Goal: Task Accomplishment & Management: Complete application form

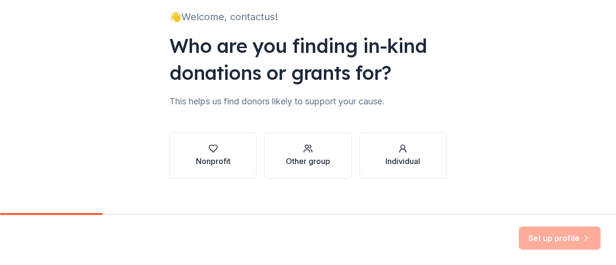
scroll to position [70, 0]
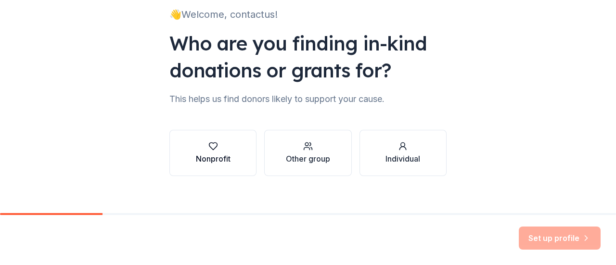
click at [238, 159] on button "Nonprofit" at bounding box center [212, 153] width 87 height 46
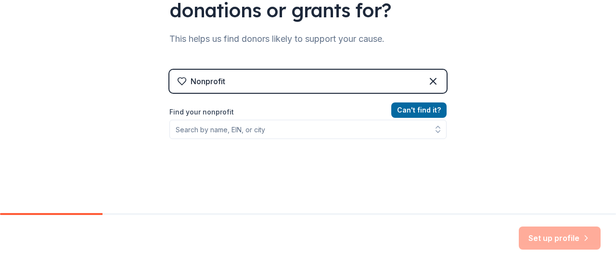
scroll to position [130, 0]
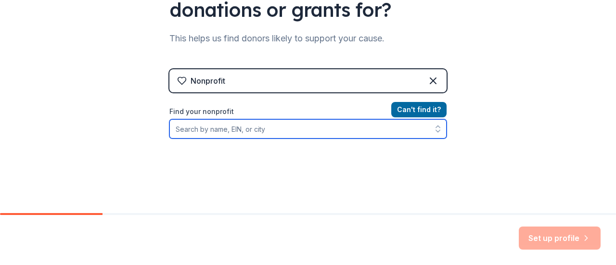
click at [246, 128] on input "Find your nonprofit" at bounding box center [307, 128] width 277 height 19
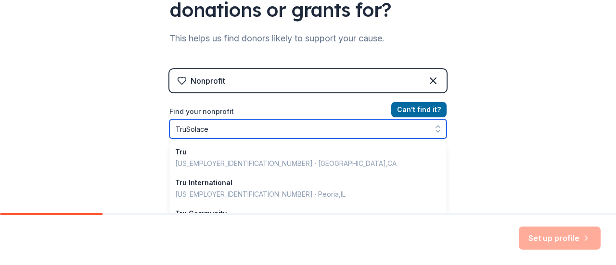
type input "TruSolace"
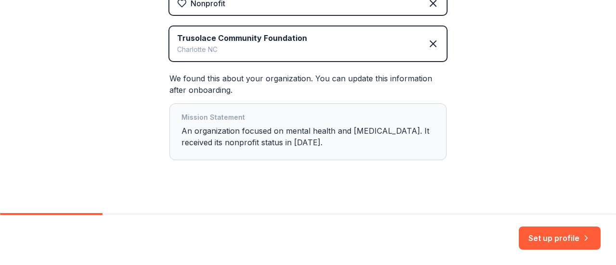
scroll to position [220, 0]
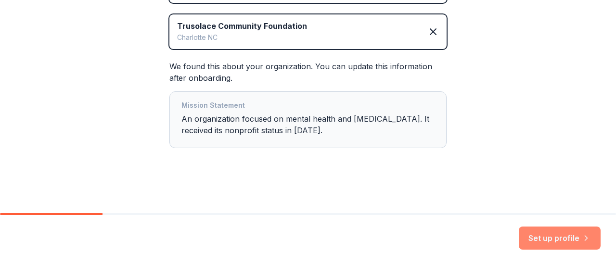
click at [538, 238] on button "Set up profile" at bounding box center [559, 237] width 82 height 23
click at [542, 240] on div "Set up profile" at bounding box center [559, 237] width 82 height 23
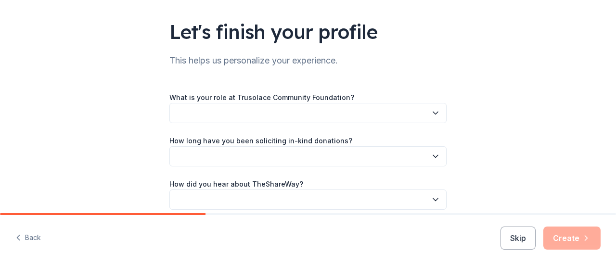
scroll to position [63, 0]
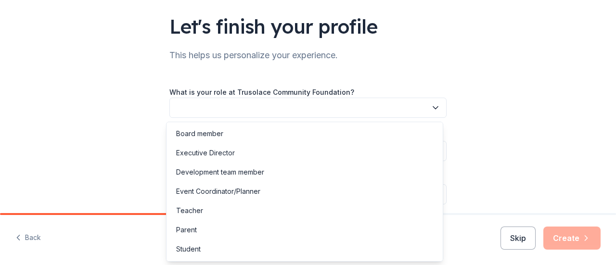
click at [307, 107] on button "button" at bounding box center [307, 108] width 277 height 20
click at [190, 256] on div "Other" at bounding box center [304, 249] width 272 height 19
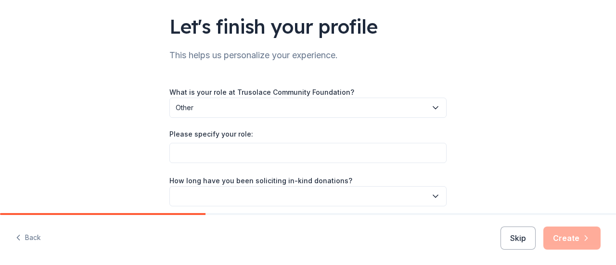
scroll to position [106, 0]
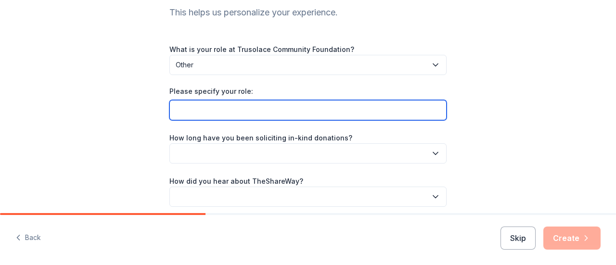
click at [272, 109] on input "Please specify your role:" at bounding box center [307, 110] width 277 height 20
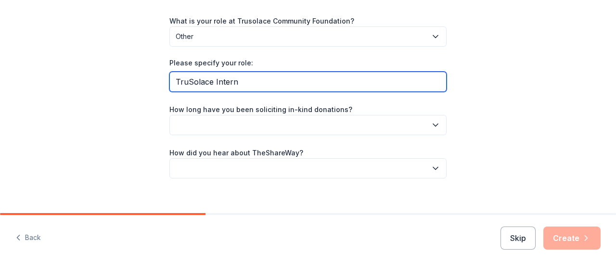
scroll to position [135, 0]
type input "TruSolace Intern"
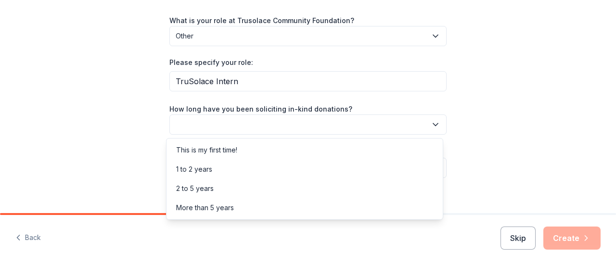
click at [323, 125] on button "button" at bounding box center [307, 124] width 277 height 20
click at [276, 153] on div "This is my first time!" at bounding box center [304, 149] width 272 height 19
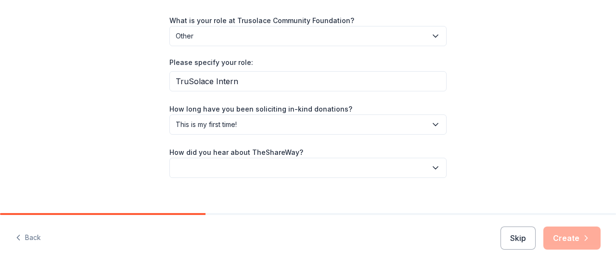
scroll to position [145, 0]
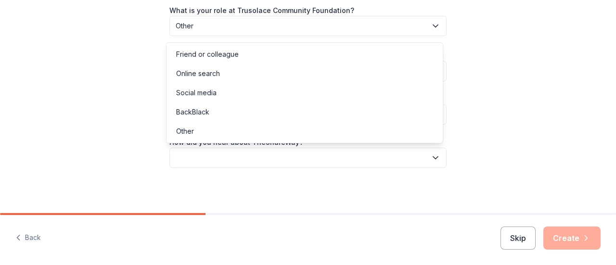
click at [276, 153] on button "button" at bounding box center [307, 158] width 277 height 20
click at [236, 77] on div "Online search" at bounding box center [304, 73] width 272 height 19
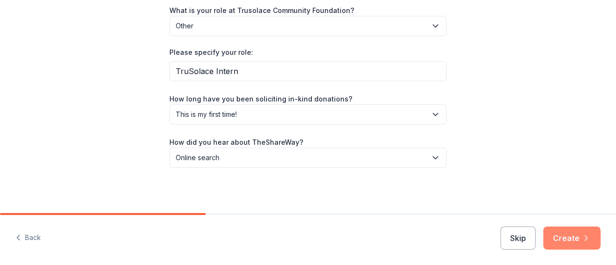
click at [571, 241] on button "Create" at bounding box center [571, 237] width 57 height 23
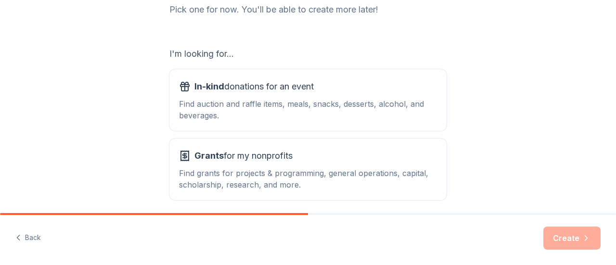
scroll to position [137, 0]
click at [340, 113] on div "Find auction and raffle items, meals, snacks, desserts, alcohol, and beverages." at bounding box center [308, 109] width 258 height 23
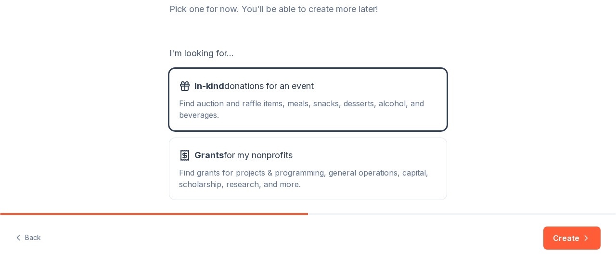
scroll to position [175, 0]
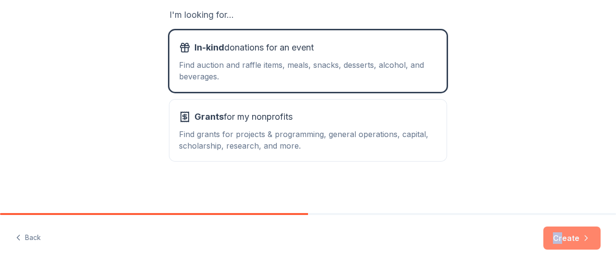
drag, startPoint x: 553, startPoint y: 222, endPoint x: 564, endPoint y: 243, distance: 23.7
click at [564, 243] on div "Back Create" at bounding box center [308, 240] width 616 height 50
click at [564, 243] on button "Create" at bounding box center [571, 237] width 57 height 23
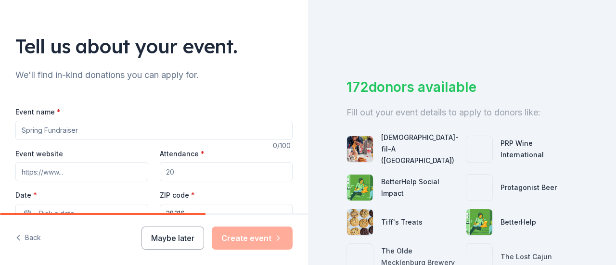
scroll to position [45, 0]
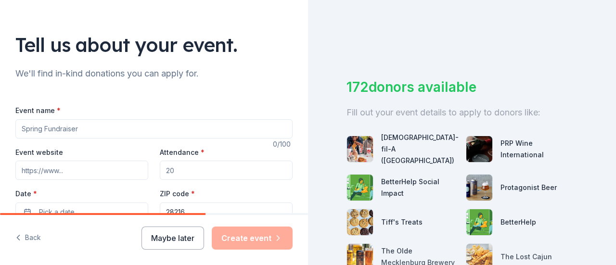
click at [95, 129] on input "Event name *" at bounding box center [153, 128] width 277 height 19
click at [191, 163] on input "Attendance *" at bounding box center [226, 170] width 133 height 19
type input "30"
click at [130, 132] on input "Event name *" at bounding box center [153, 128] width 277 height 19
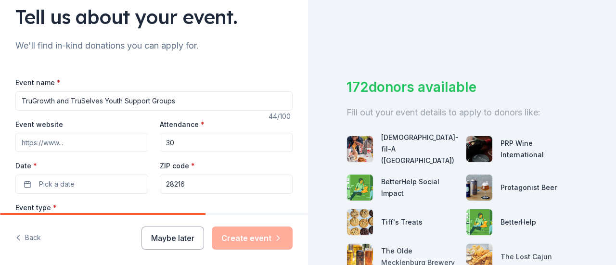
type input "TruGrowth and TruSelves Youth Support Groups"
click at [100, 143] on input "Event website" at bounding box center [81, 142] width 133 height 19
type input "h"
paste input "https://www.trusolace.org/calendar-and-events"
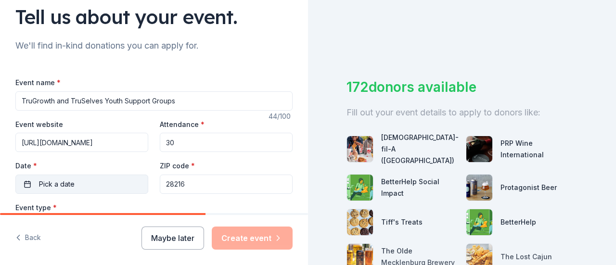
type input "https://www.trusolace.org/calendar-and-events"
click at [111, 176] on button "Pick a date" at bounding box center [81, 184] width 133 height 19
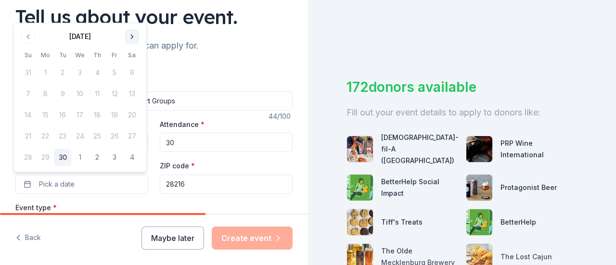
click at [132, 31] on button "Go to next month" at bounding box center [131, 36] width 13 height 13
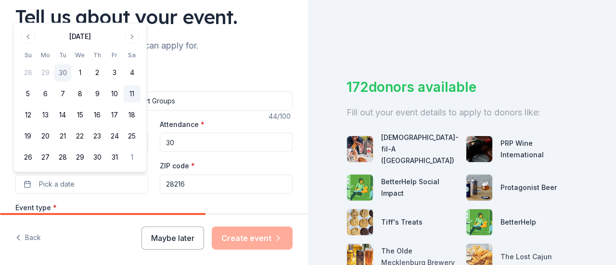
click at [136, 95] on button "11" at bounding box center [131, 94] width 17 height 17
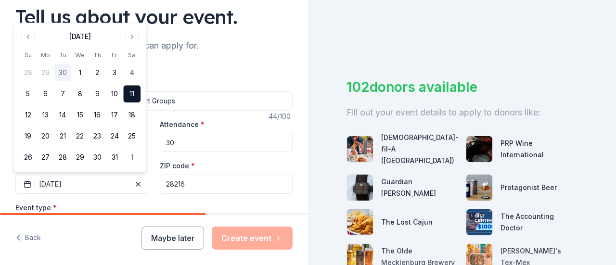
click at [267, 158] on div "Event website https://www.trusolace.org/calendar-and-events Attendance * 30 Dat…" at bounding box center [153, 155] width 277 height 75
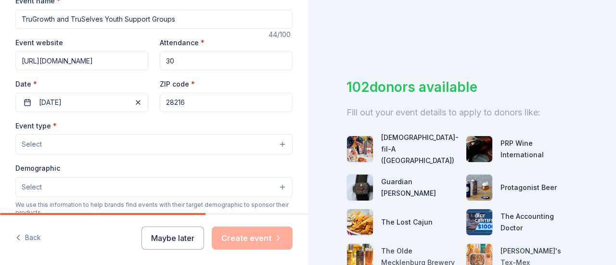
scroll to position [157, 0]
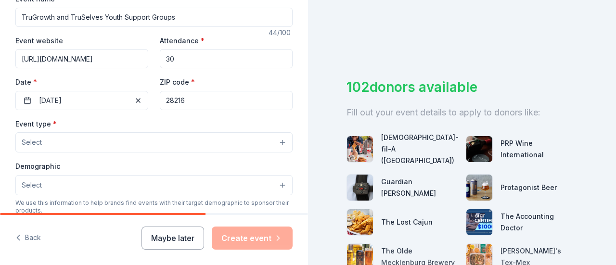
click at [145, 143] on button "Select" at bounding box center [153, 142] width 277 height 20
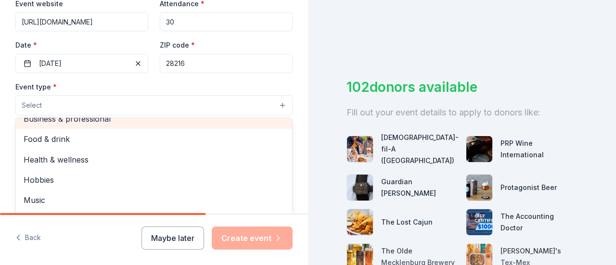
scroll to position [194, 0]
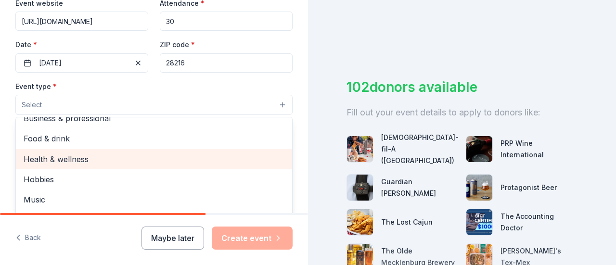
click at [127, 157] on span "Health & wellness" at bounding box center [154, 159] width 261 height 13
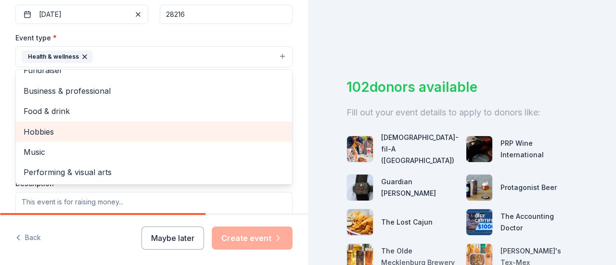
scroll to position [0, 0]
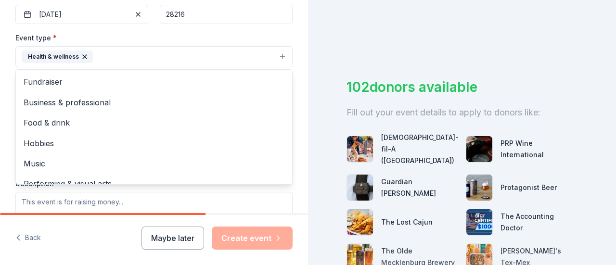
click at [6, 101] on div "Tell us about your event. We'll find in-kind donations you can apply for. Event…" at bounding box center [154, 77] width 308 height 641
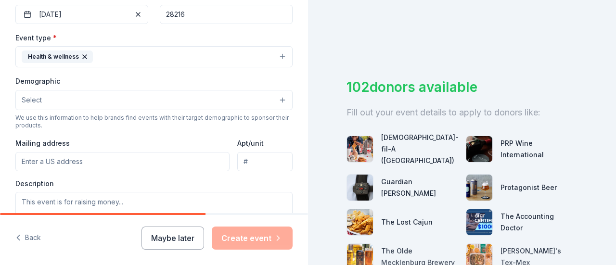
scroll to position [281, 0]
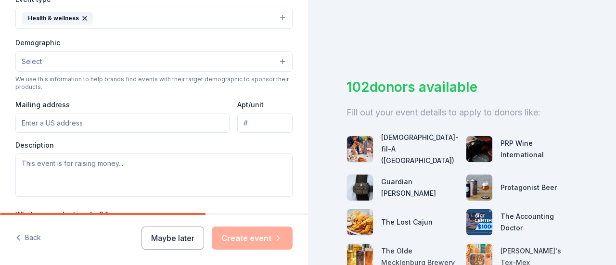
click at [123, 118] on input "Mailing address" at bounding box center [122, 122] width 214 height 19
type input "4308 Kitty Drive, Charlotte, NC, 28216"
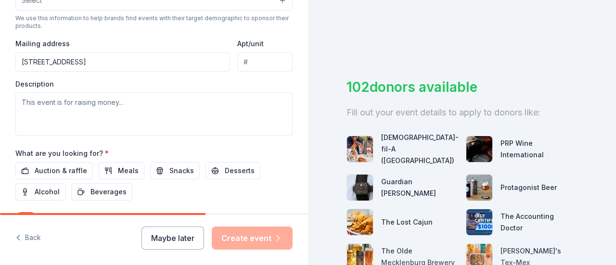
scroll to position [343, 0]
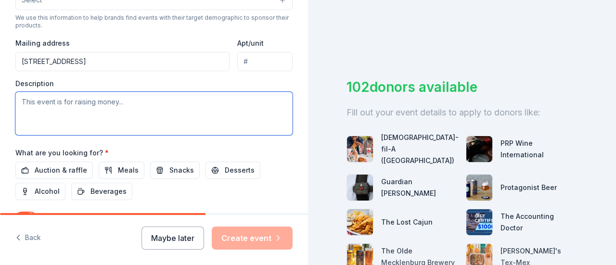
click at [108, 110] on textarea at bounding box center [153, 113] width 277 height 43
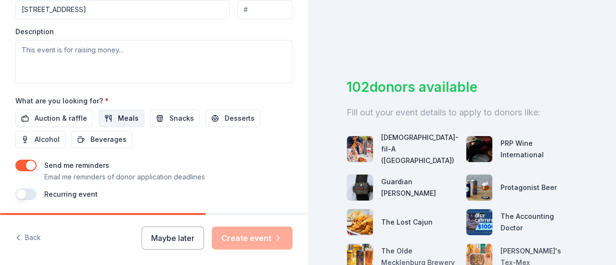
click at [123, 117] on span "Meals" at bounding box center [128, 119] width 21 height 12
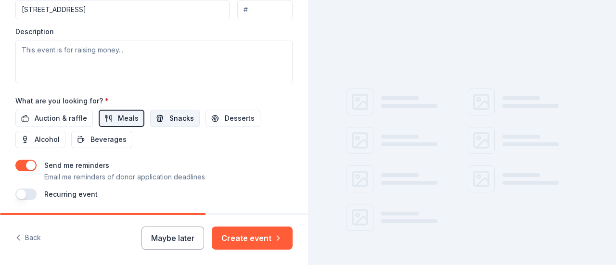
click at [170, 113] on span "Snacks" at bounding box center [181, 119] width 25 height 12
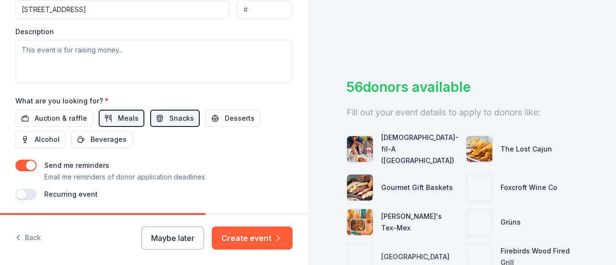
scroll to position [425, 0]
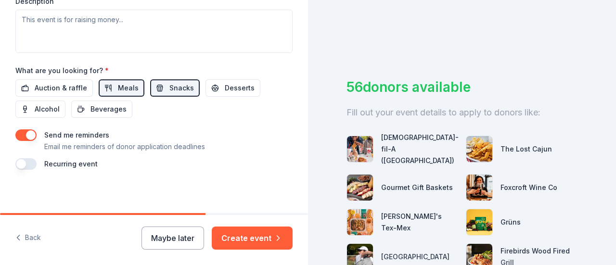
click at [32, 160] on button "button" at bounding box center [25, 164] width 21 height 12
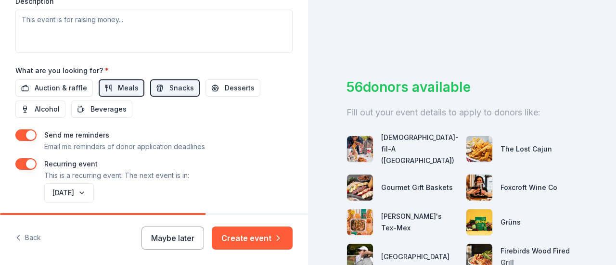
scroll to position [460, 0]
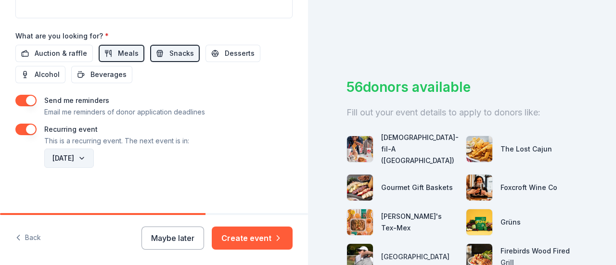
click at [94, 154] on button "October 2026" at bounding box center [69, 158] width 50 height 19
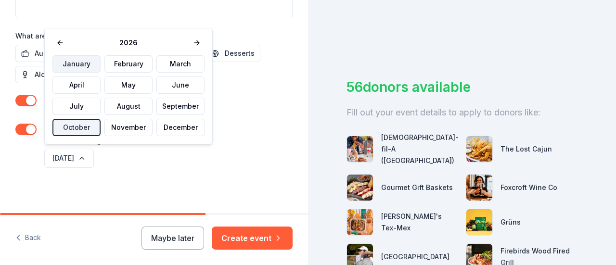
click at [85, 66] on button "January" at bounding box center [76, 63] width 48 height 17
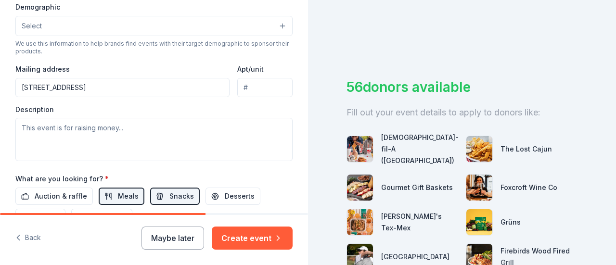
scroll to position [317, 0]
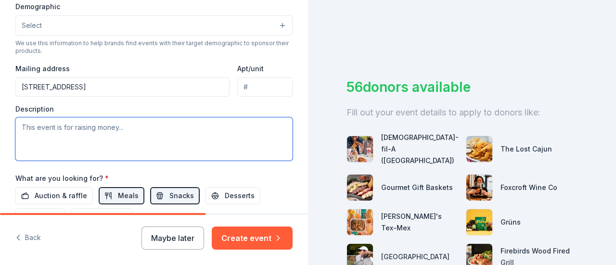
click at [128, 126] on textarea at bounding box center [153, 138] width 277 height 43
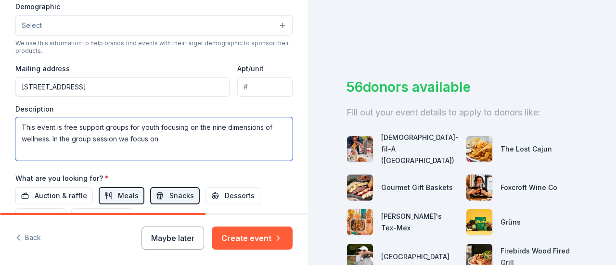
paste textarea "building self-esteem, relationships, life skills, anxiety and stress management…"
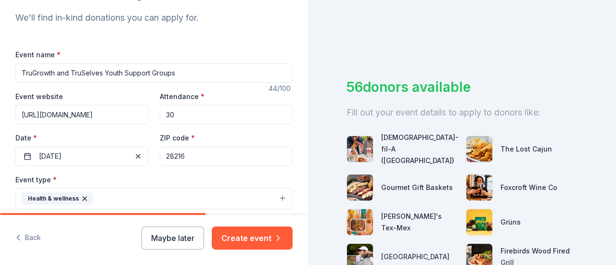
scroll to position [0, 0]
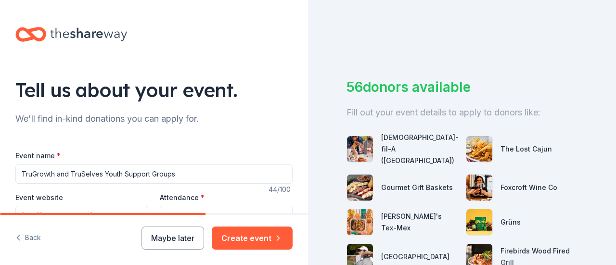
type textarea "This event is free support groups for youth focusing on the nine dimensions of …"
click at [106, 174] on input "TruGrowth and TruSelves Youth Support Groups" at bounding box center [153, 173] width 277 height 19
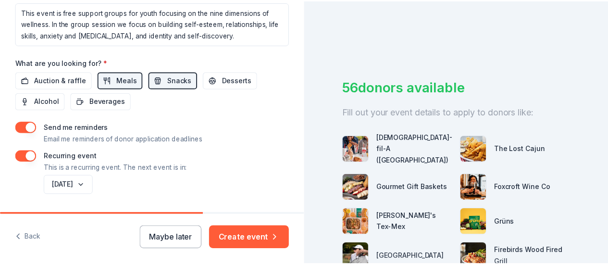
scroll to position [460, 0]
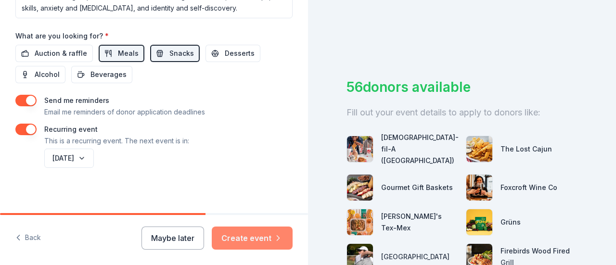
type input "TruGrowth and TruSelves: Youth Support Groups"
click at [257, 236] on button "Create event" at bounding box center [252, 237] width 81 height 23
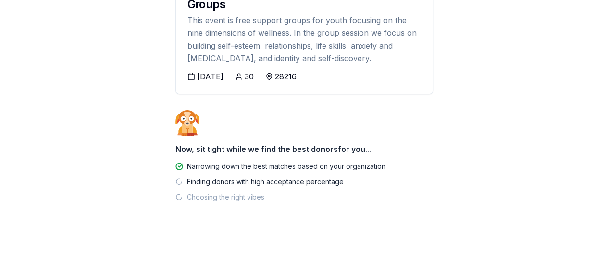
scroll to position [179, 0]
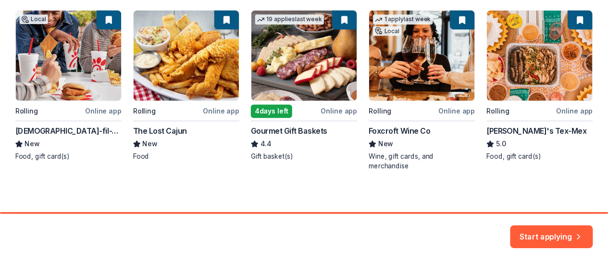
scroll to position [191, 0]
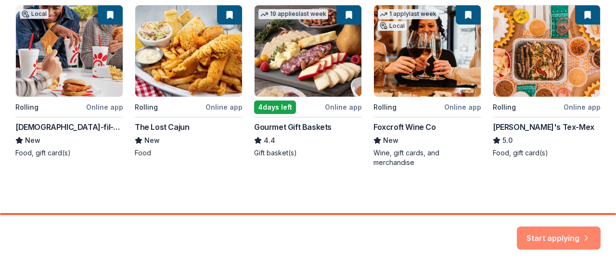
click at [547, 239] on button "Start applying" at bounding box center [558, 232] width 84 height 23
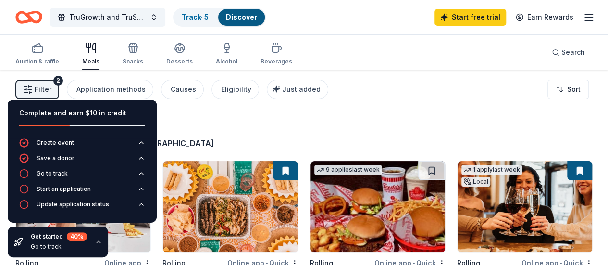
click at [587, 20] on div "TruGrowth and TruSelves: Youth Support Groups Track · 5 Discover Start free tri…" at bounding box center [304, 17] width 608 height 34
click at [583, 13] on icon "button" at bounding box center [589, 18] width 12 height 12
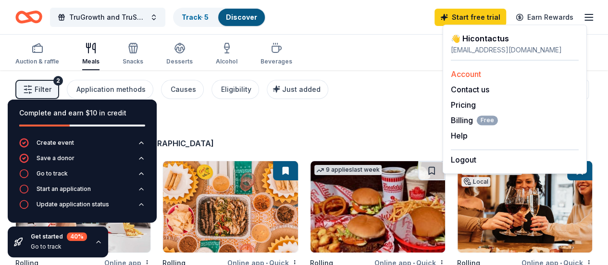
click at [473, 75] on link "Account" at bounding box center [466, 74] width 30 height 10
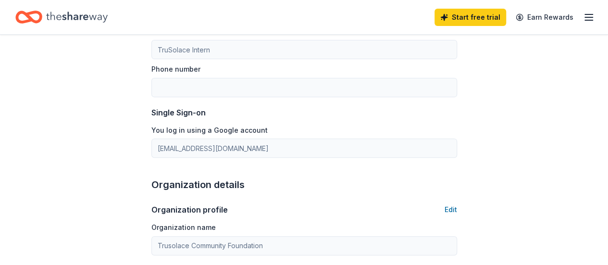
click at [183, 59] on div "First name contactus Last name TruSolace Role TruSolace Intern Phone number" at bounding box center [304, 42] width 306 height 110
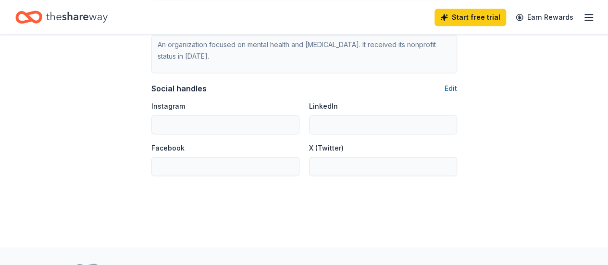
scroll to position [617, 0]
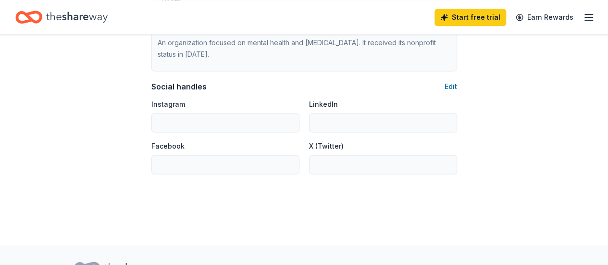
click at [453, 86] on button "Edit" at bounding box center [451, 87] width 13 height 12
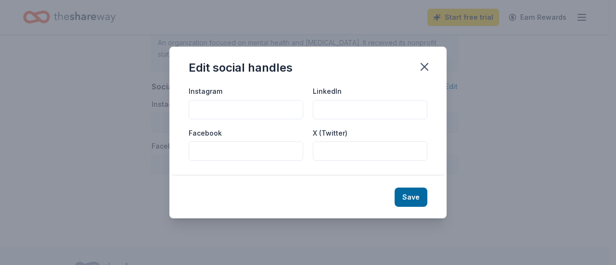
click at [231, 108] on input "Instagram" at bounding box center [246, 109] width 114 height 19
paste input "trusolace2023"
type input "trusolace2023"
click at [354, 108] on input "LinkedIn" at bounding box center [370, 109] width 114 height 19
paste input "trusolace2023"
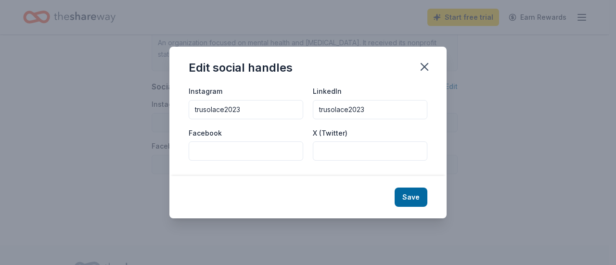
type input "trusolace2023"
click at [258, 156] on input "Facebook" at bounding box center [246, 150] width 114 height 19
paste input "TruSolace Counseling"
type input "TruSolace Counseling"
click at [401, 195] on button "Save" at bounding box center [410, 197] width 33 height 19
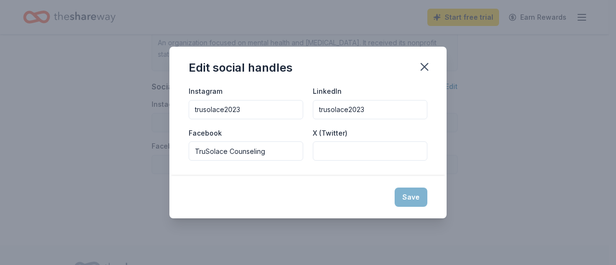
type input "trusolace2023"
type input "TruSolace Counseling"
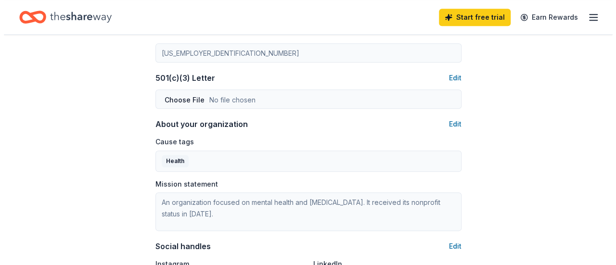
scroll to position [456, 0]
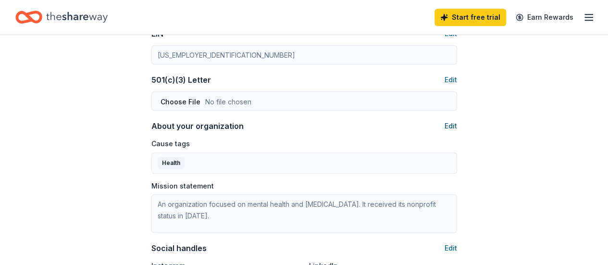
click at [447, 125] on button "Edit" at bounding box center [451, 126] width 13 height 12
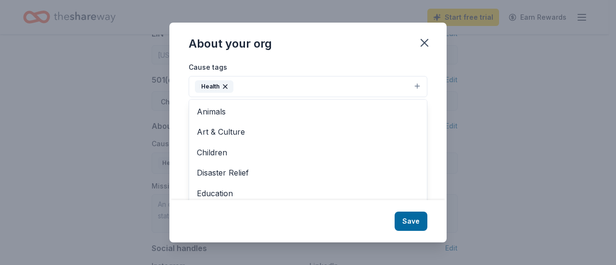
click at [410, 89] on button "Health" at bounding box center [308, 86] width 239 height 21
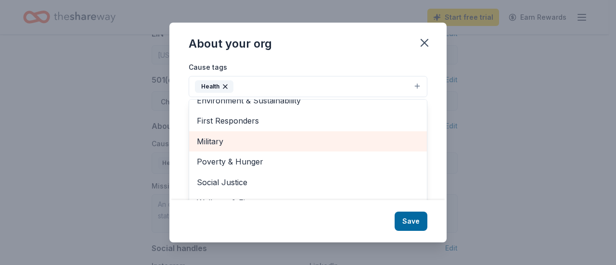
scroll to position [14, 0]
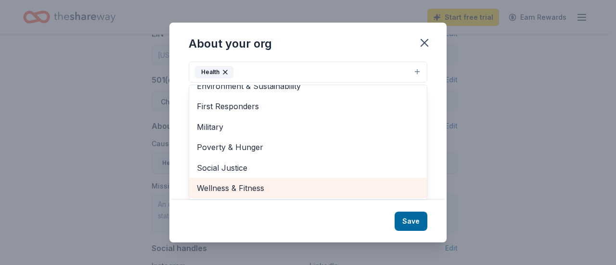
click at [263, 183] on span "Wellness & Fitness" at bounding box center [308, 188] width 222 height 13
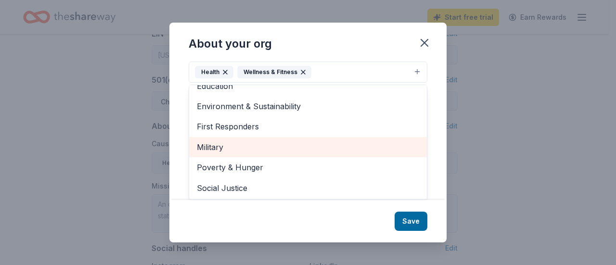
scroll to position [0, 0]
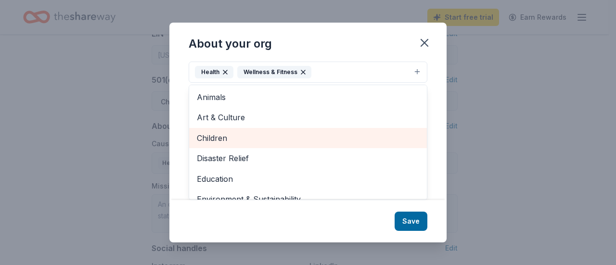
click at [345, 139] on span "Children" at bounding box center [308, 138] width 222 height 13
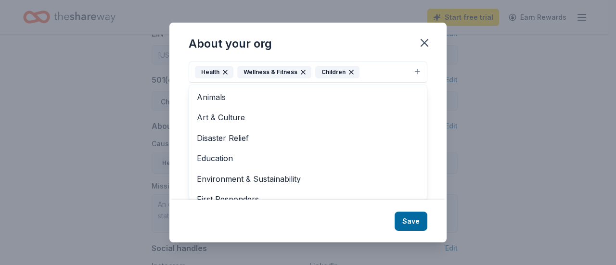
click at [408, 212] on div "About your org Cause tags Health Wellness & Fitness Children Animals Art & Cult…" at bounding box center [307, 132] width 277 height 219
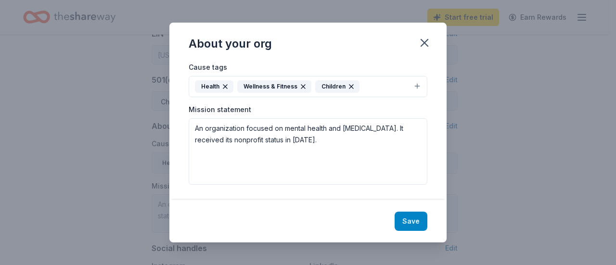
click at [424, 215] on button "Save" at bounding box center [410, 221] width 33 height 19
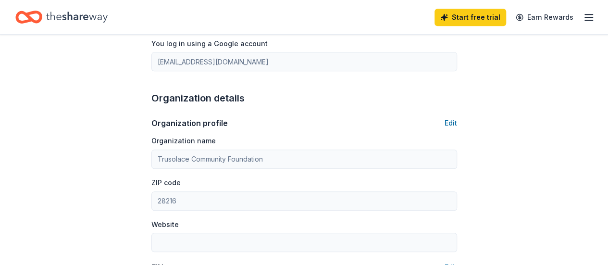
scroll to position [251, 0]
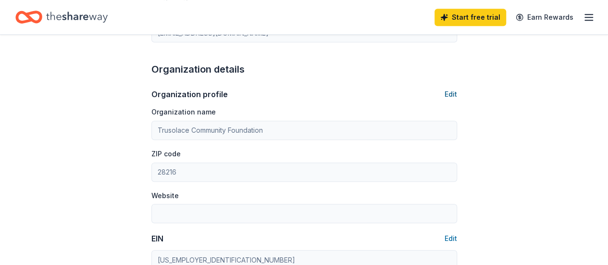
click at [449, 99] on button "Edit" at bounding box center [451, 94] width 13 height 12
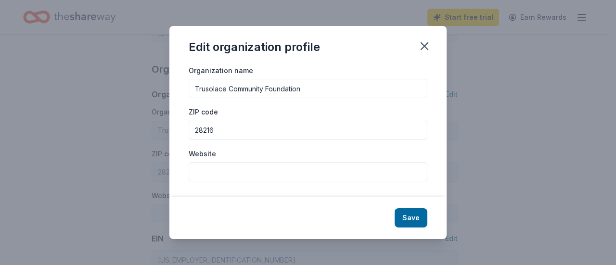
click at [263, 171] on input "Website" at bounding box center [308, 171] width 239 height 19
paste input "[URL][DOMAIN_NAME]"
type input "[URL][DOMAIN_NAME]"
click at [407, 215] on button "Save" at bounding box center [410, 217] width 33 height 19
type input "[URL][DOMAIN_NAME]"
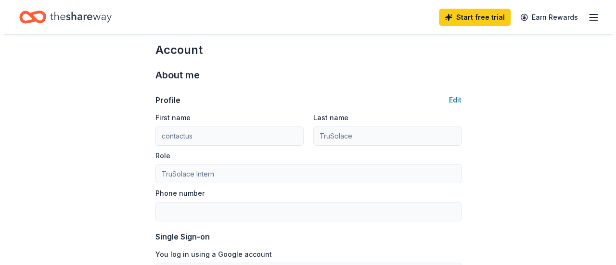
scroll to position [11, 0]
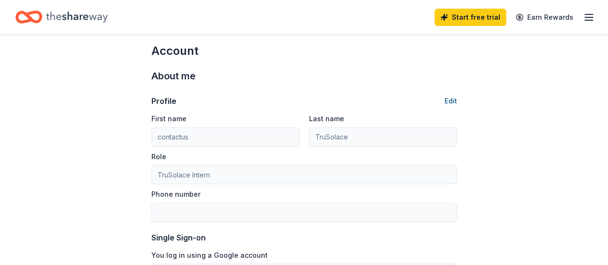
click at [449, 99] on button "Edit" at bounding box center [451, 101] width 13 height 12
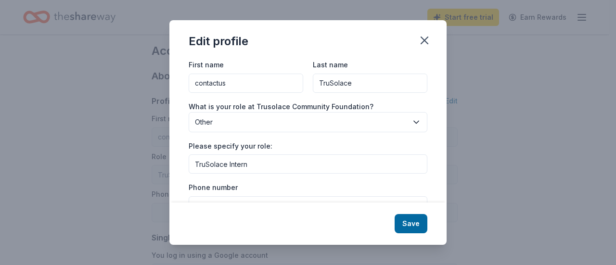
scroll to position [27, 0]
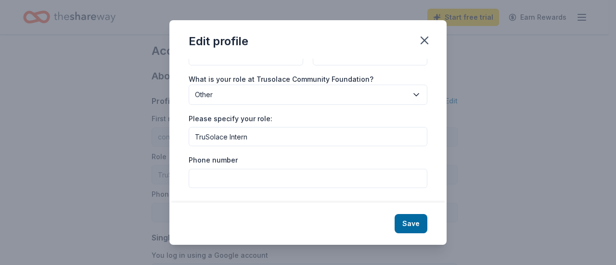
click at [224, 176] on input "Phone number" at bounding box center [308, 178] width 239 height 19
paste input "(704)-804-1984"
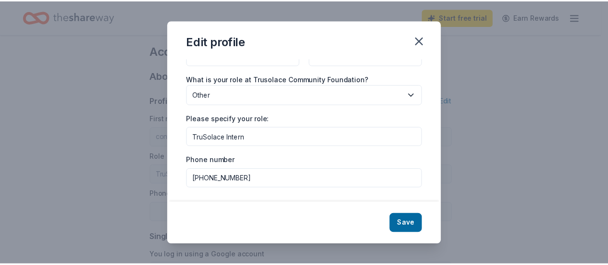
scroll to position [0, 0]
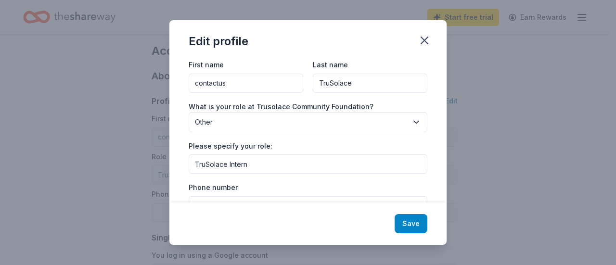
type input "(704)-804-1984"
click at [415, 230] on button "Save" at bounding box center [410, 223] width 33 height 19
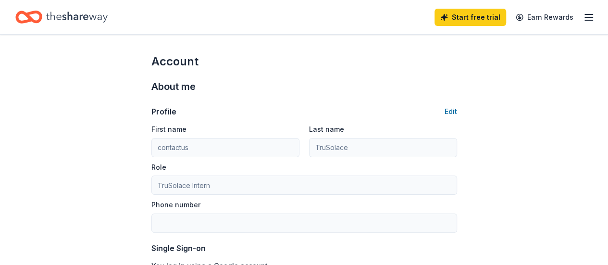
type input "(704)-804-1984"
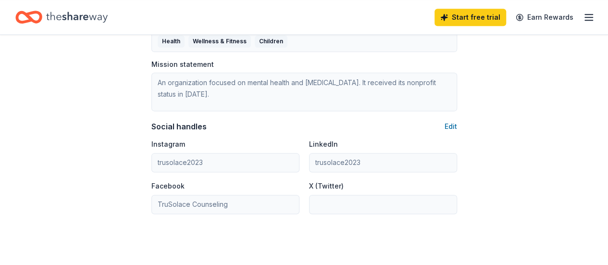
scroll to position [664, 0]
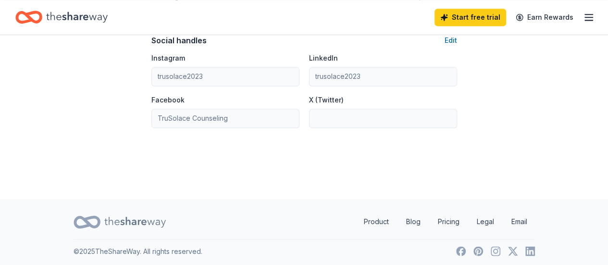
click at [583, 18] on icon "button" at bounding box center [589, 18] width 12 height 12
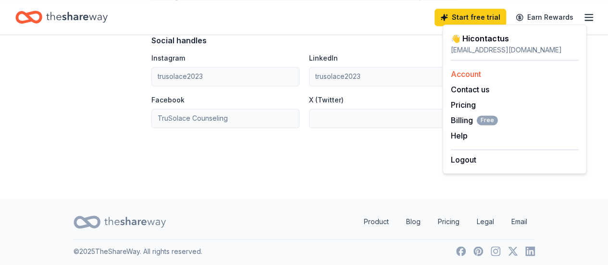
click at [465, 74] on link "Account" at bounding box center [466, 74] width 30 height 10
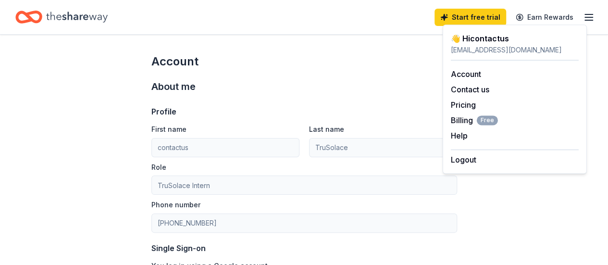
click at [483, 48] on div "contactus@trusolace.org" at bounding box center [515, 50] width 128 height 12
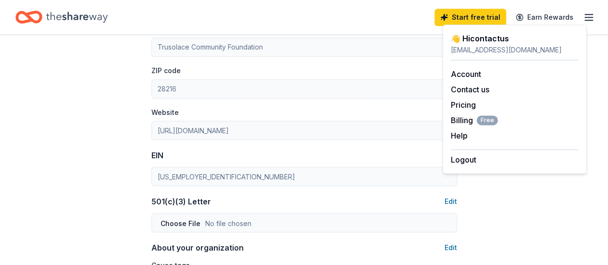
scroll to position [400, 0]
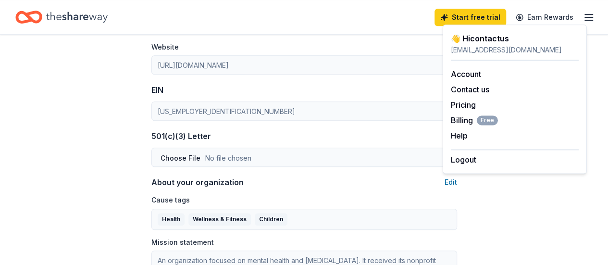
click at [61, 16] on icon "Home" at bounding box center [77, 17] width 62 height 20
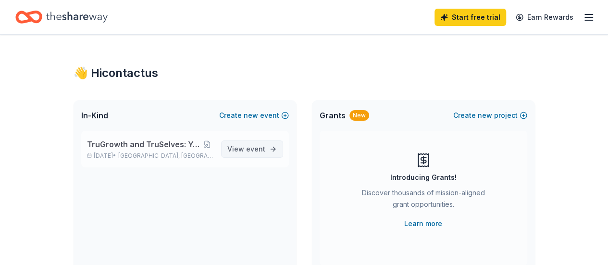
click at [236, 145] on span "View event" at bounding box center [246, 149] width 38 height 12
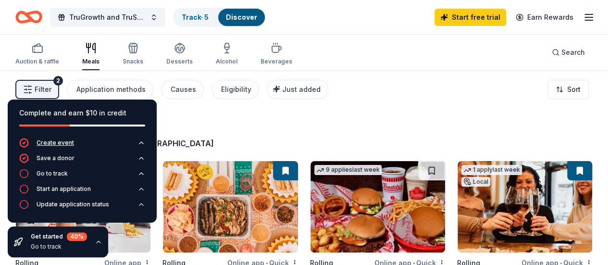
click at [68, 142] on div "Create event" at bounding box center [56, 143] width 38 height 8
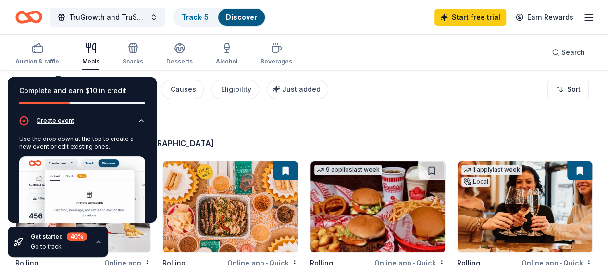
click at [138, 121] on icon "button" at bounding box center [142, 121] width 8 height 8
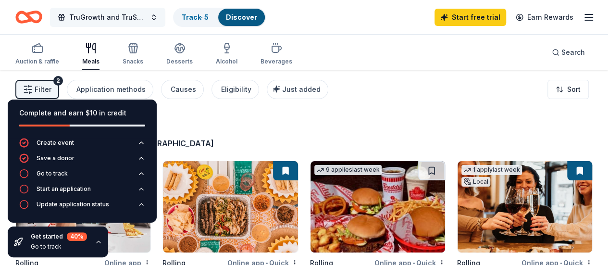
click at [164, 11] on button "TruGrowth and TruSelves: Youth Support Groups" at bounding box center [107, 17] width 115 height 19
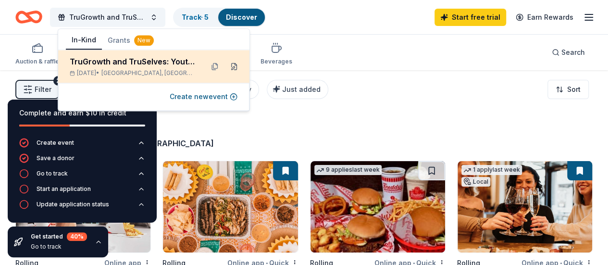
click at [234, 66] on button at bounding box center [233, 66] width 15 height 15
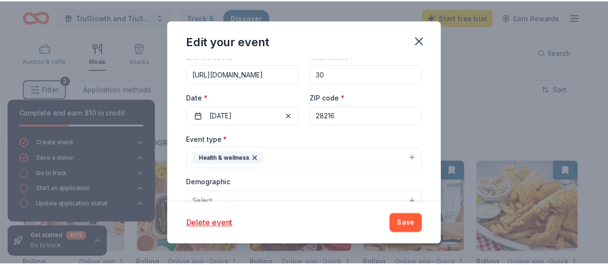
scroll to position [111, 0]
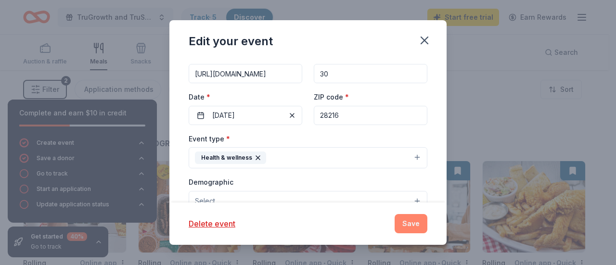
click at [410, 221] on button "Save" at bounding box center [410, 223] width 33 height 19
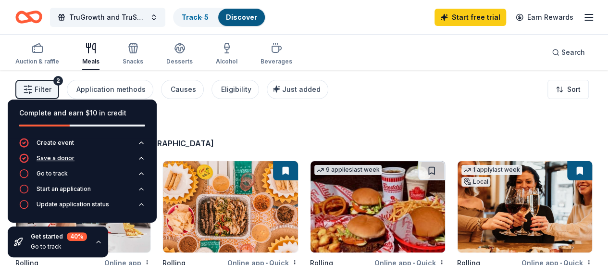
click at [69, 161] on div "Save a donor" at bounding box center [56, 158] width 38 height 8
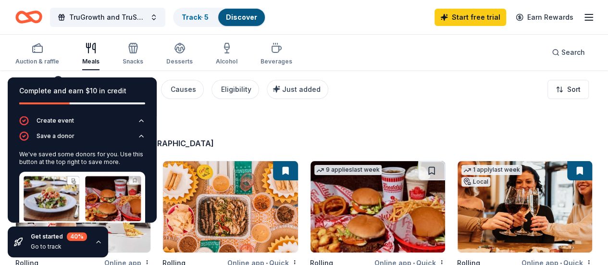
click at [197, 126] on div "53" at bounding box center [156, 127] width 283 height 19
click at [330, 124] on div "53 results in Charlotte, NC" at bounding box center [304, 133] width 578 height 31
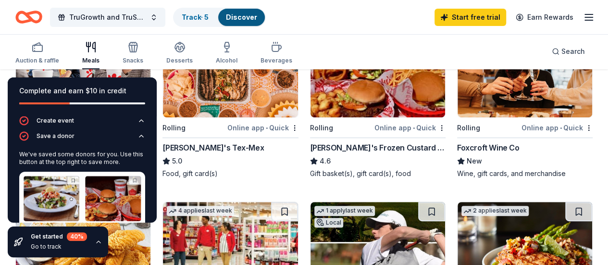
scroll to position [136, 0]
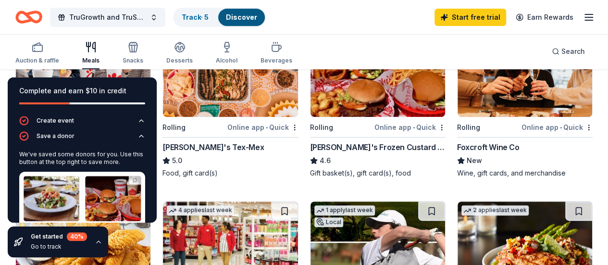
click at [95, 245] on icon "button" at bounding box center [99, 242] width 8 height 8
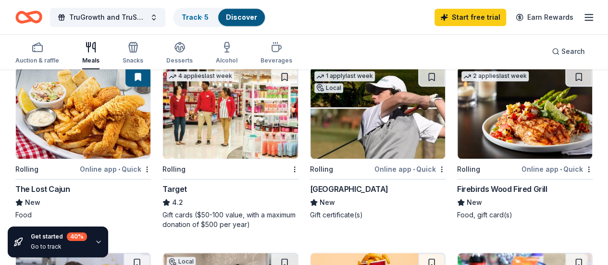
scroll to position [266, 0]
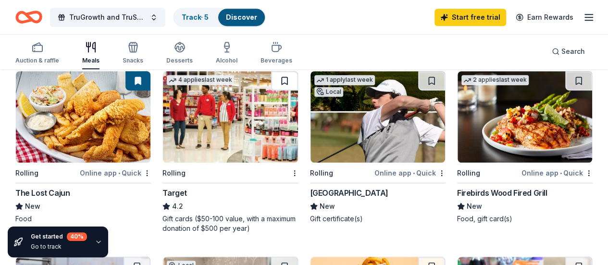
click at [271, 90] on button at bounding box center [284, 80] width 27 height 19
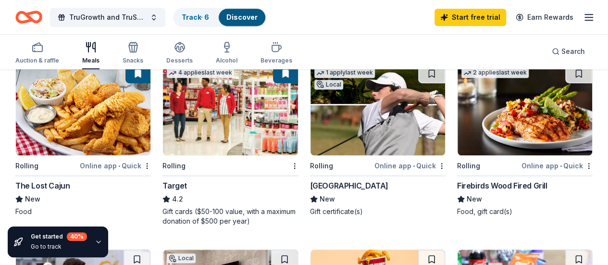
scroll to position [271, 0]
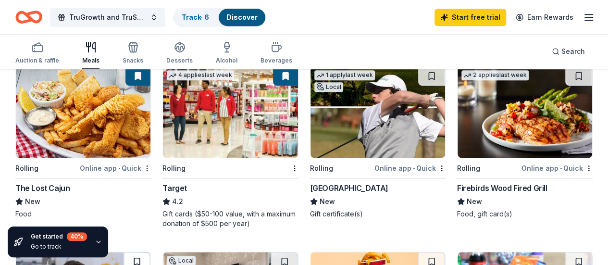
click at [151, 252] on button at bounding box center [137, 261] width 27 height 19
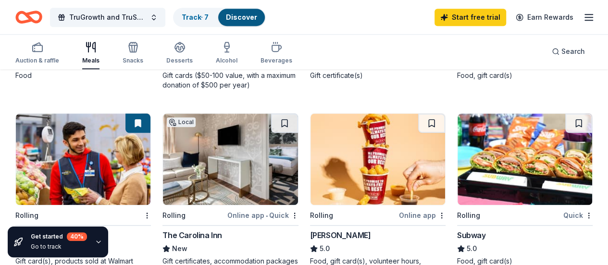
scroll to position [461, 0]
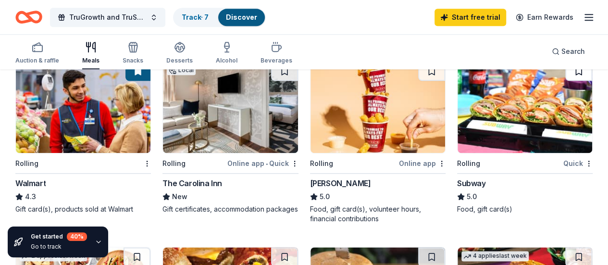
click at [566, 79] on button at bounding box center [579, 71] width 27 height 19
click at [298, 247] on button at bounding box center [284, 256] width 27 height 19
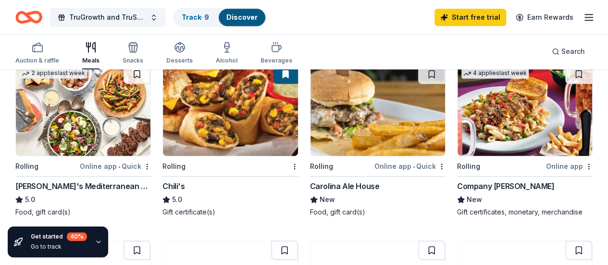
scroll to position [644, 0]
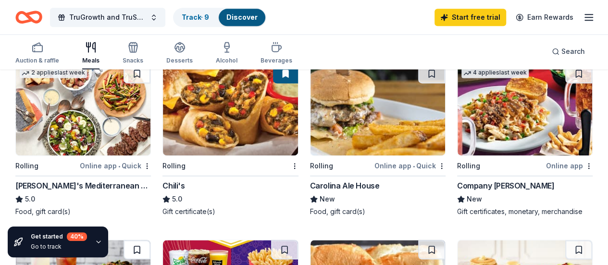
click at [151, 240] on button at bounding box center [137, 249] width 27 height 19
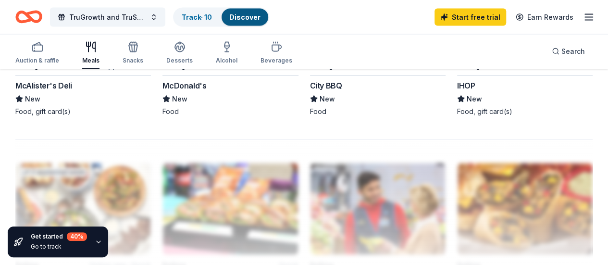
scroll to position [922, 0]
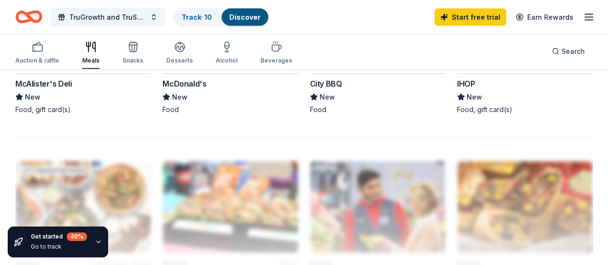
click at [253, 11] on div "Discover" at bounding box center [245, 17] width 47 height 17
click at [253, 15] on link "Discover" at bounding box center [244, 17] width 31 height 8
click at [211, 15] on link "Track · 10" at bounding box center [197, 17] width 30 height 8
click at [248, 13] on link "Discover" at bounding box center [244, 17] width 31 height 8
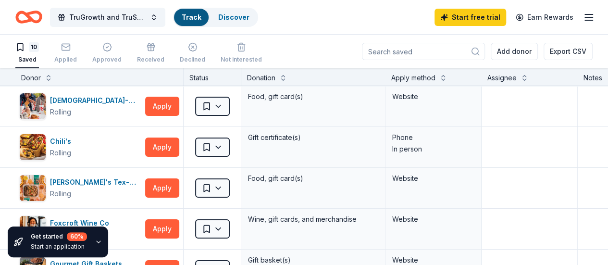
click at [91, 240] on div "Get started 60 % Start an application" at bounding box center [58, 241] width 101 height 31
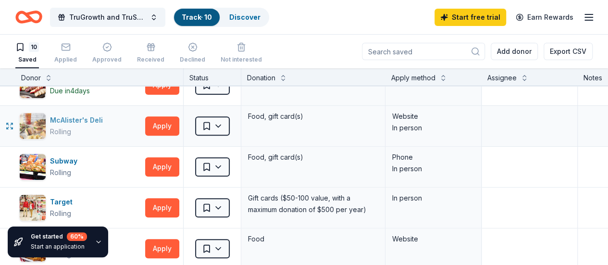
scroll to position [243, 0]
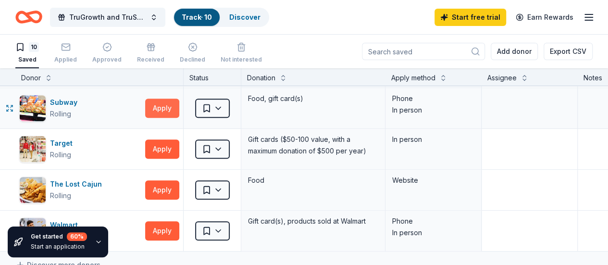
click at [167, 105] on button "Apply" at bounding box center [162, 108] width 34 height 19
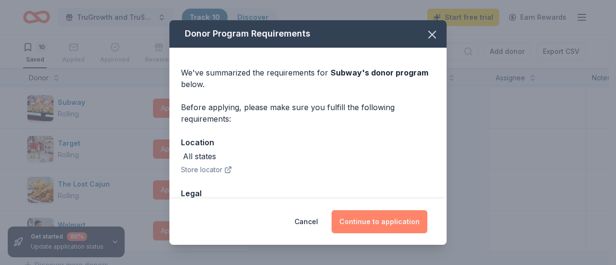
click at [376, 215] on button "Continue to application" at bounding box center [379, 221] width 96 height 23
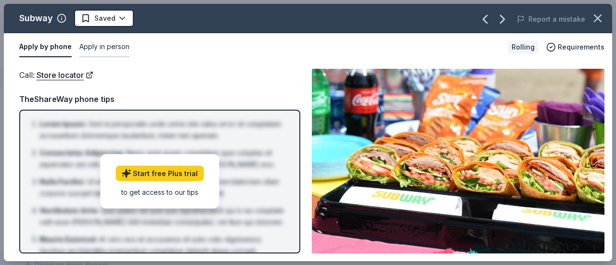
click at [99, 45] on button "Apply in person" at bounding box center [104, 47] width 50 height 20
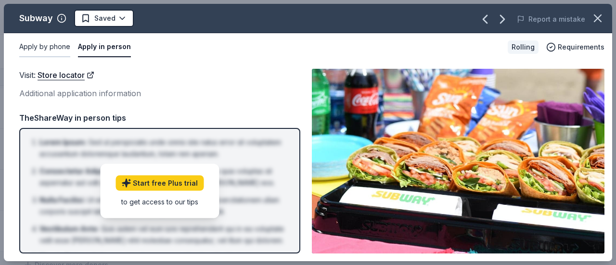
click at [52, 51] on button "Apply by phone" at bounding box center [44, 47] width 51 height 20
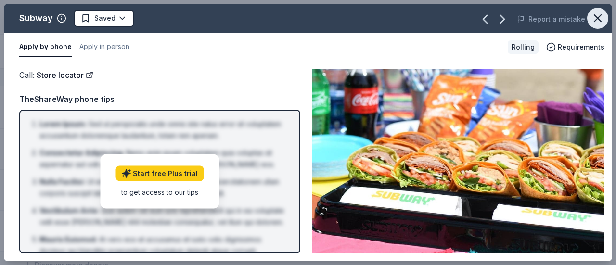
click at [597, 15] on icon "button" at bounding box center [597, 18] width 13 height 13
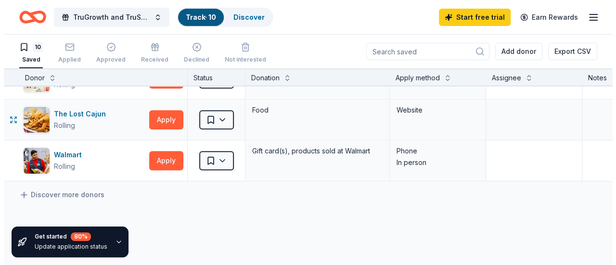
scroll to position [314, 0]
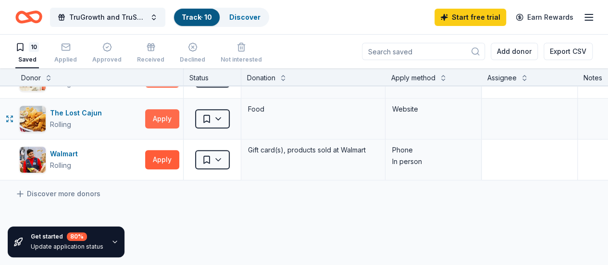
click at [170, 117] on button "Apply" at bounding box center [162, 118] width 34 height 19
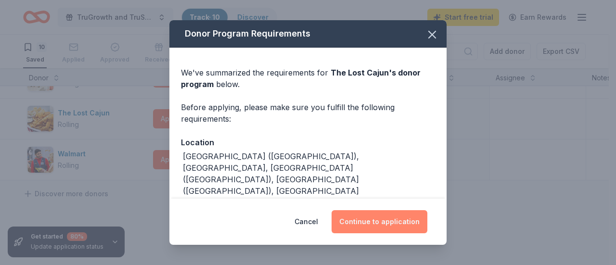
click at [365, 223] on button "Continue to application" at bounding box center [379, 221] width 96 height 23
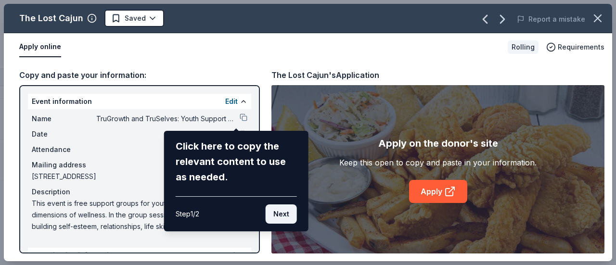
click at [285, 211] on button "Next" at bounding box center [280, 213] width 31 height 19
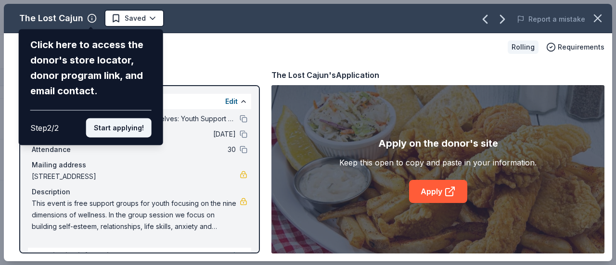
click at [119, 130] on button "Start applying!" at bounding box center [118, 127] width 65 height 19
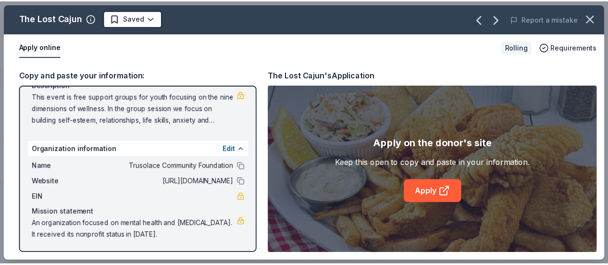
scroll to position [0, 0]
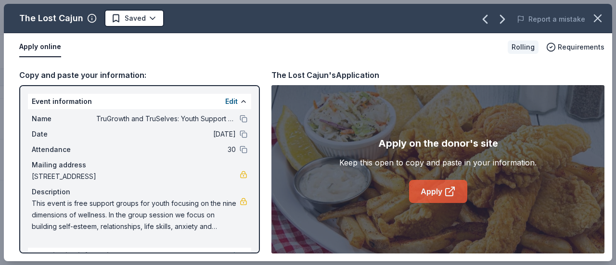
click at [429, 194] on link "Apply" at bounding box center [438, 191] width 58 height 23
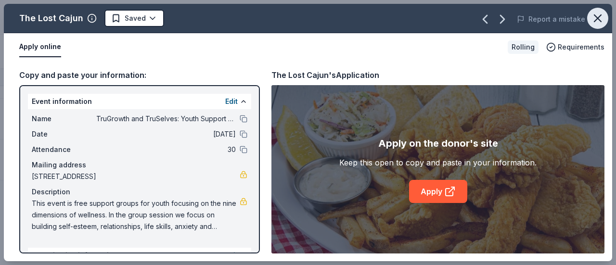
click at [598, 22] on icon "button" at bounding box center [597, 18] width 13 height 13
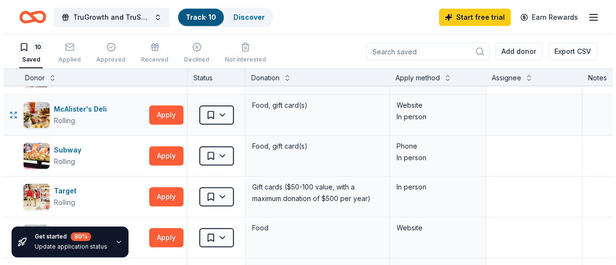
scroll to position [199, 0]
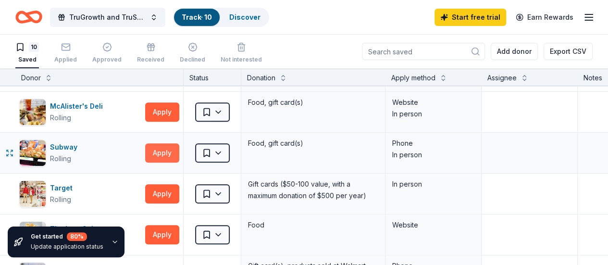
click at [168, 158] on button "Apply" at bounding box center [162, 152] width 34 height 19
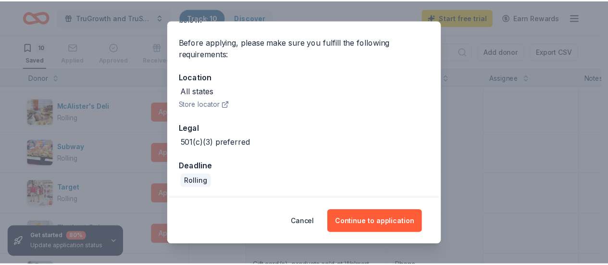
scroll to position [0, 0]
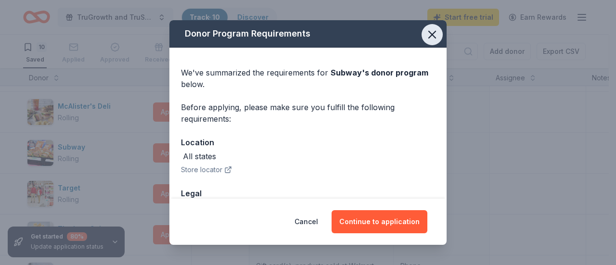
click at [425, 40] on icon "button" at bounding box center [431, 34] width 13 height 13
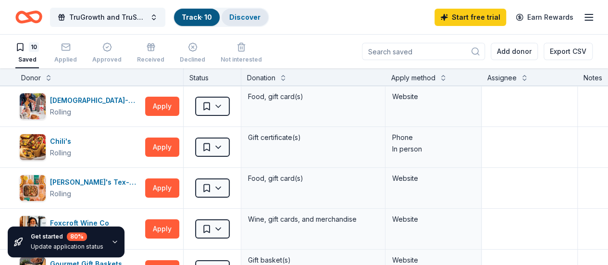
click at [261, 14] on link "Discover" at bounding box center [244, 17] width 31 height 8
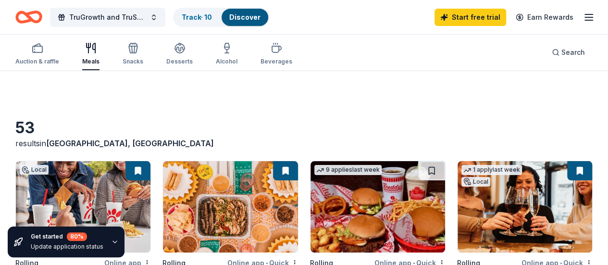
scroll to position [68, 0]
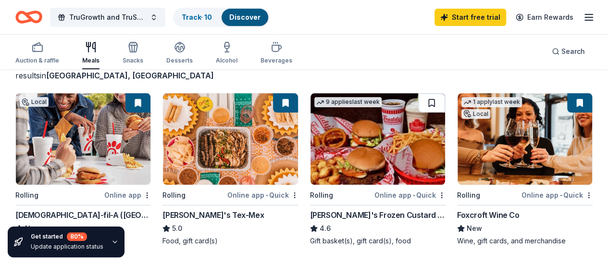
click at [418, 105] on button at bounding box center [431, 102] width 27 height 19
click at [314, 106] on div "9 applies last week" at bounding box center [347, 102] width 67 height 10
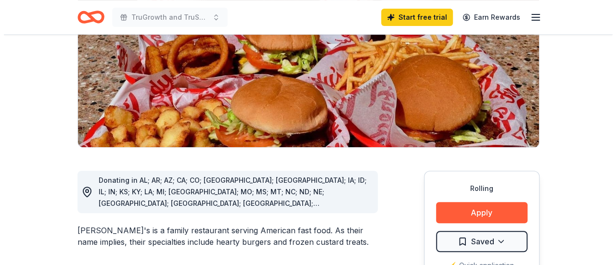
scroll to position [216, 0]
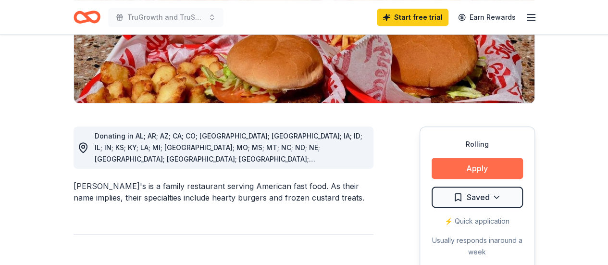
click at [454, 158] on button "Apply" at bounding box center [477, 168] width 91 height 21
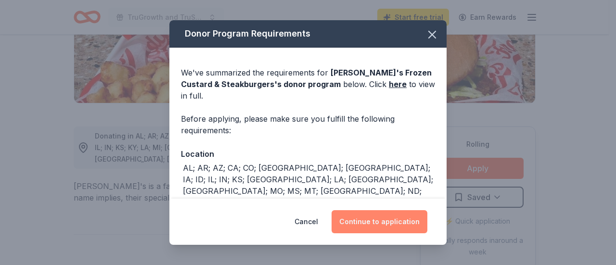
click at [366, 218] on button "Continue to application" at bounding box center [379, 221] width 96 height 23
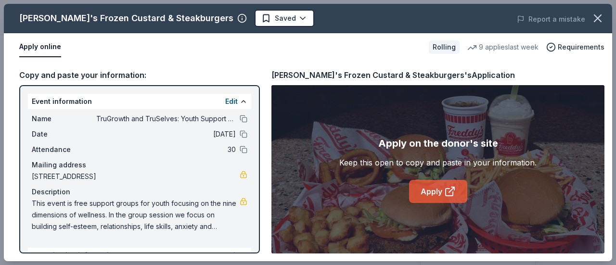
click at [423, 196] on link "Apply" at bounding box center [438, 191] width 58 height 23
